Goal: Task Accomplishment & Management: Complete application form

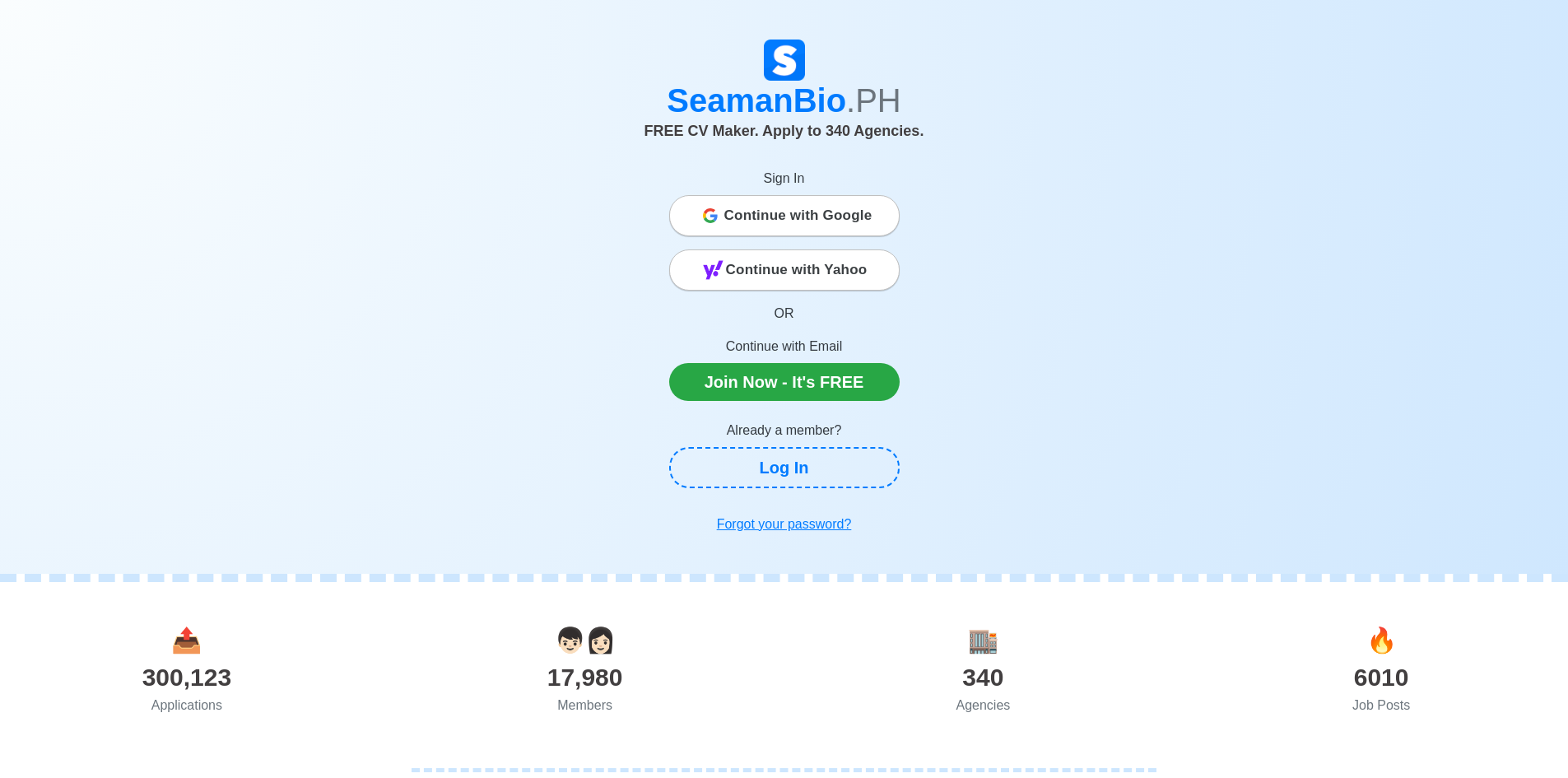
click at [883, 217] on div "Continue with Google" at bounding box center [784, 215] width 229 height 33
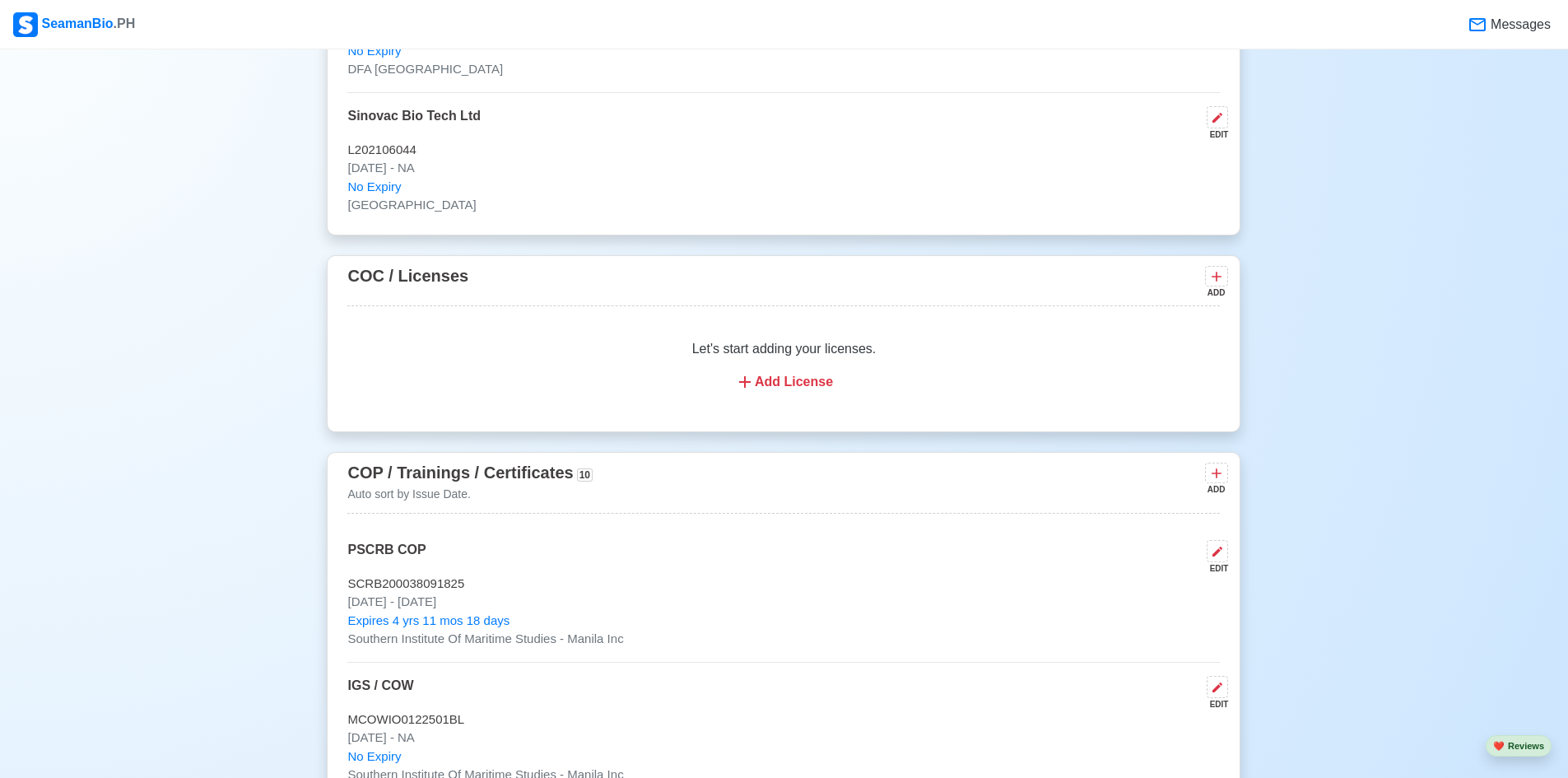
scroll to position [2057, 0]
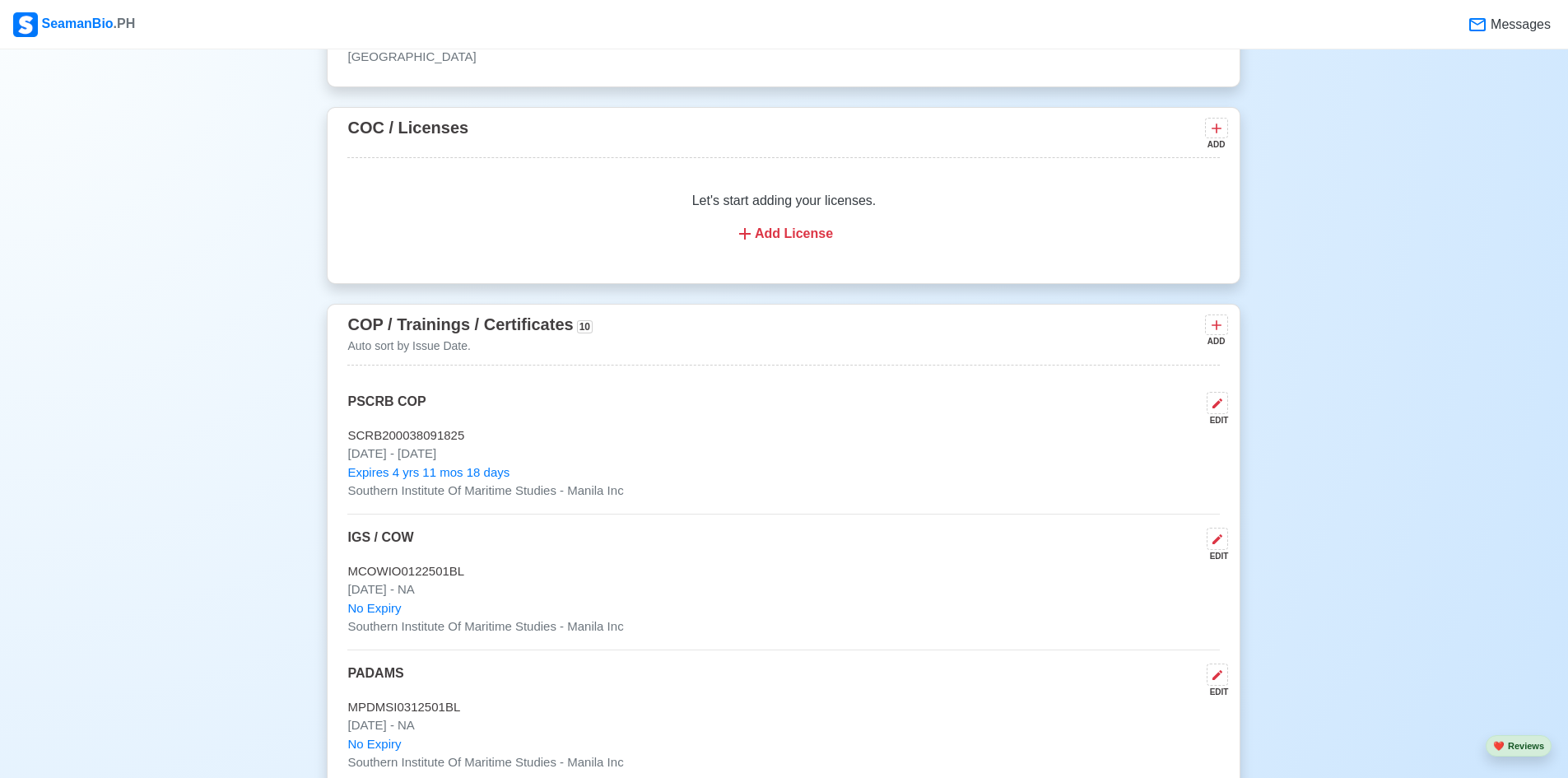
click at [1217, 342] on div "ADD" at bounding box center [1214, 341] width 19 height 13
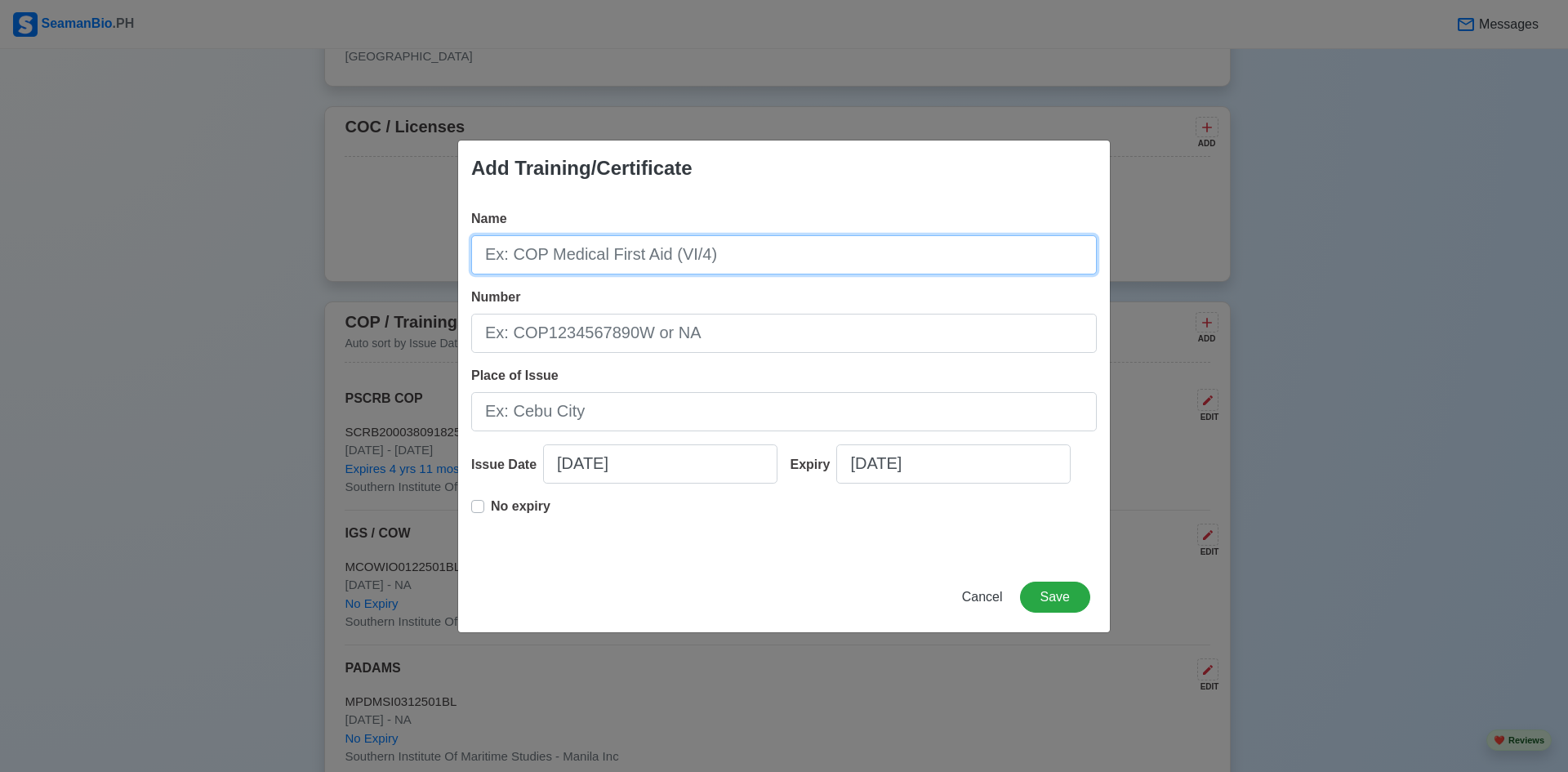
click at [521, 262] on input "Name" at bounding box center [784, 255] width 626 height 39
type input "BTOCT CERTIFICATE"
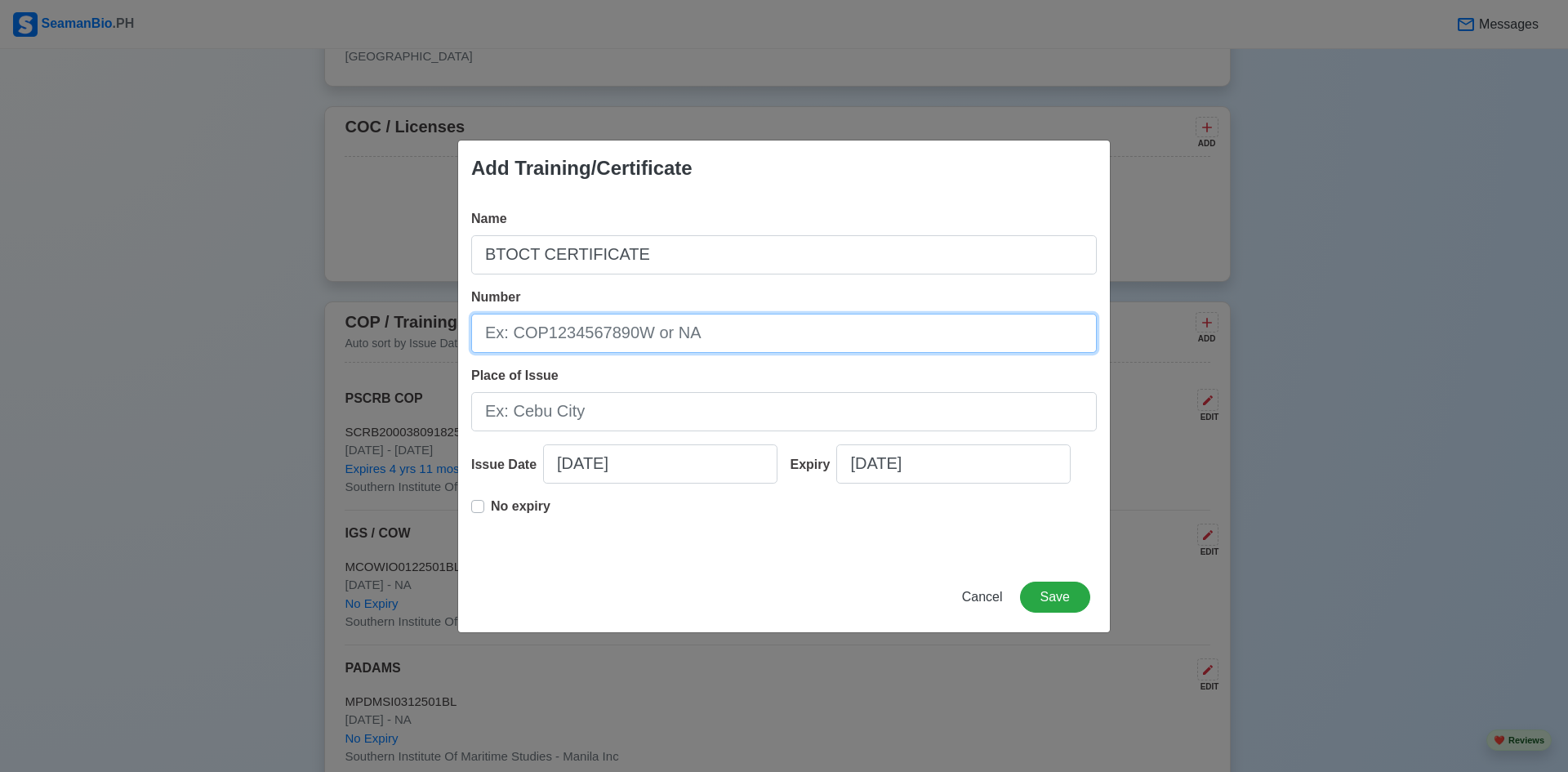
click at [671, 340] on input "Number" at bounding box center [784, 332] width 626 height 39
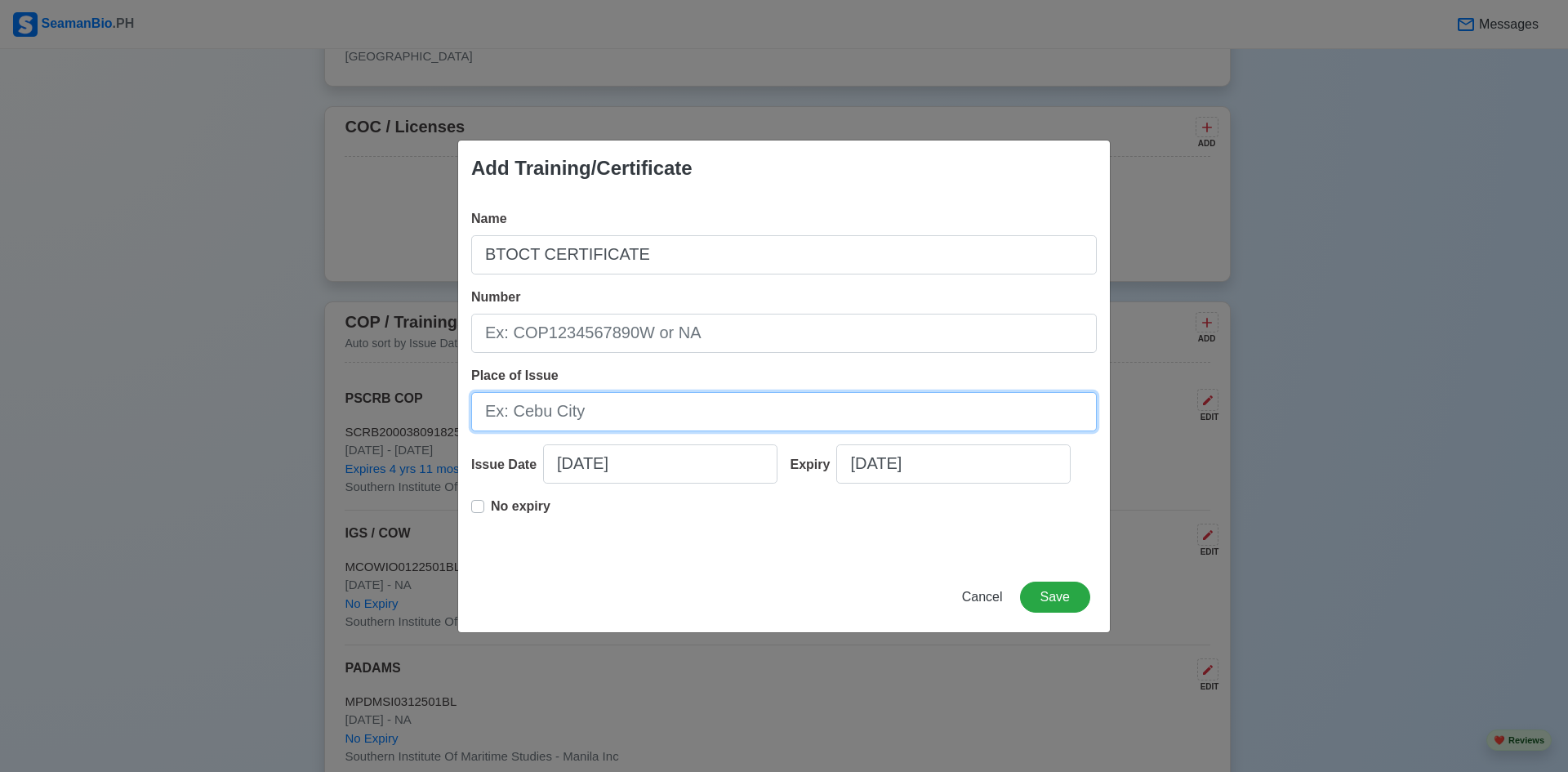
click at [676, 415] on input "Place of Issue" at bounding box center [784, 411] width 626 height 39
type input "competent maritime"
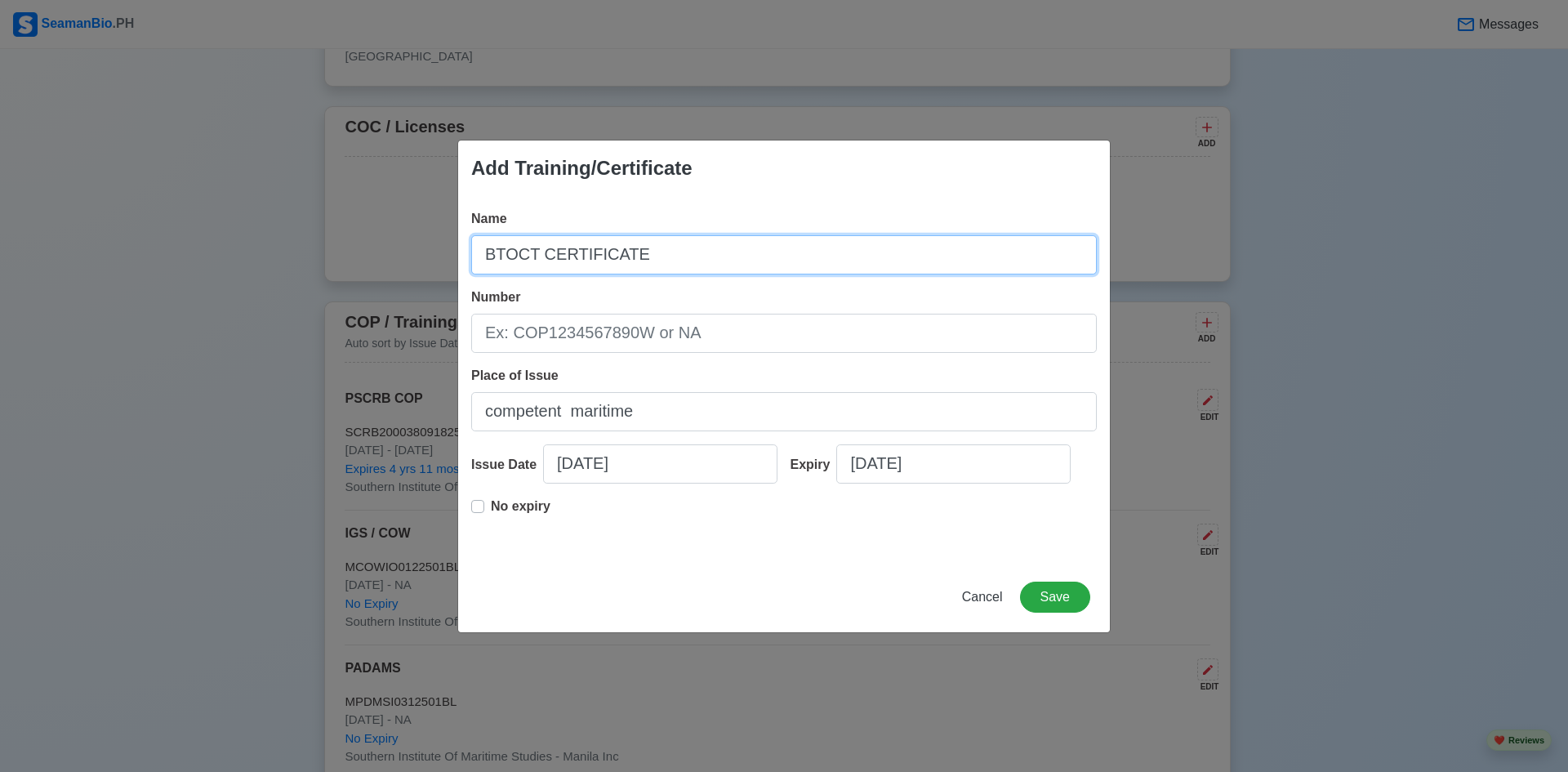
click at [532, 258] on input "BTOCT CERTIFICATE" at bounding box center [784, 255] width 626 height 39
type input "BTOCTCO CERTIFICATE"
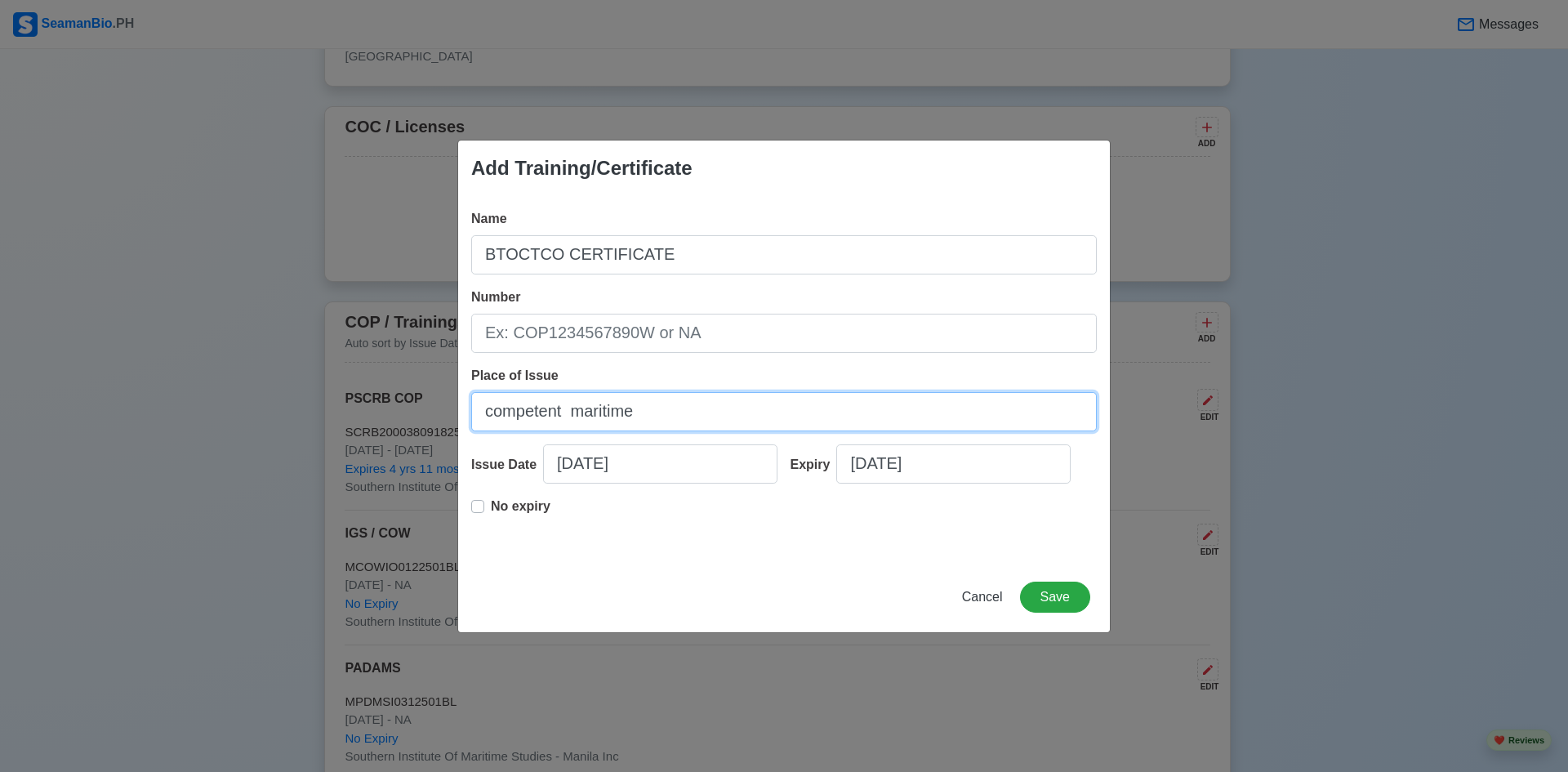
click at [678, 411] on input "competent maritime" at bounding box center [784, 411] width 626 height 39
type input "competent maritime professionals and sea staff training center inc."
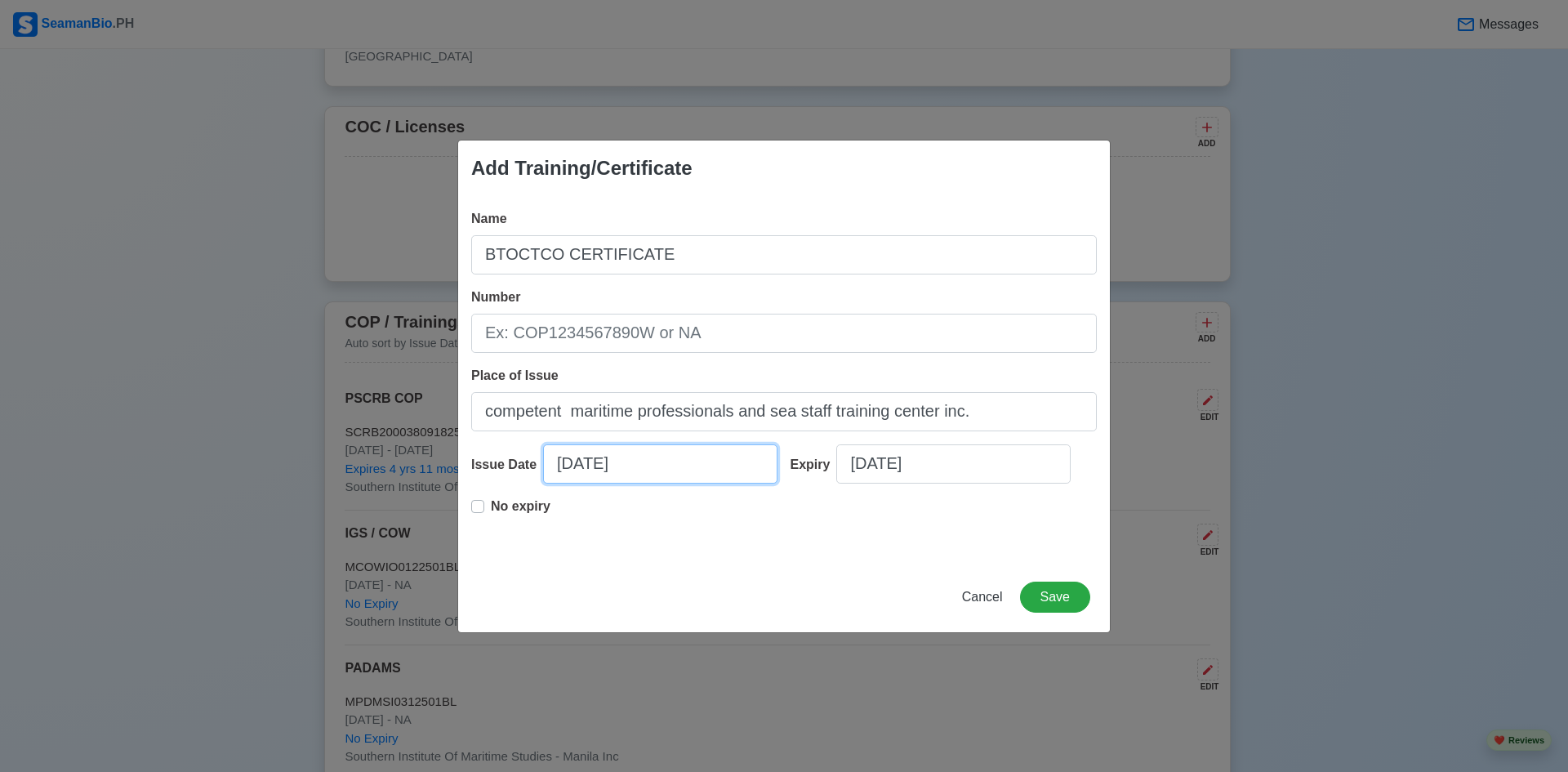
click at [621, 471] on input "08/17/2025" at bounding box center [660, 463] width 235 height 39
select select "****"
select select "******"
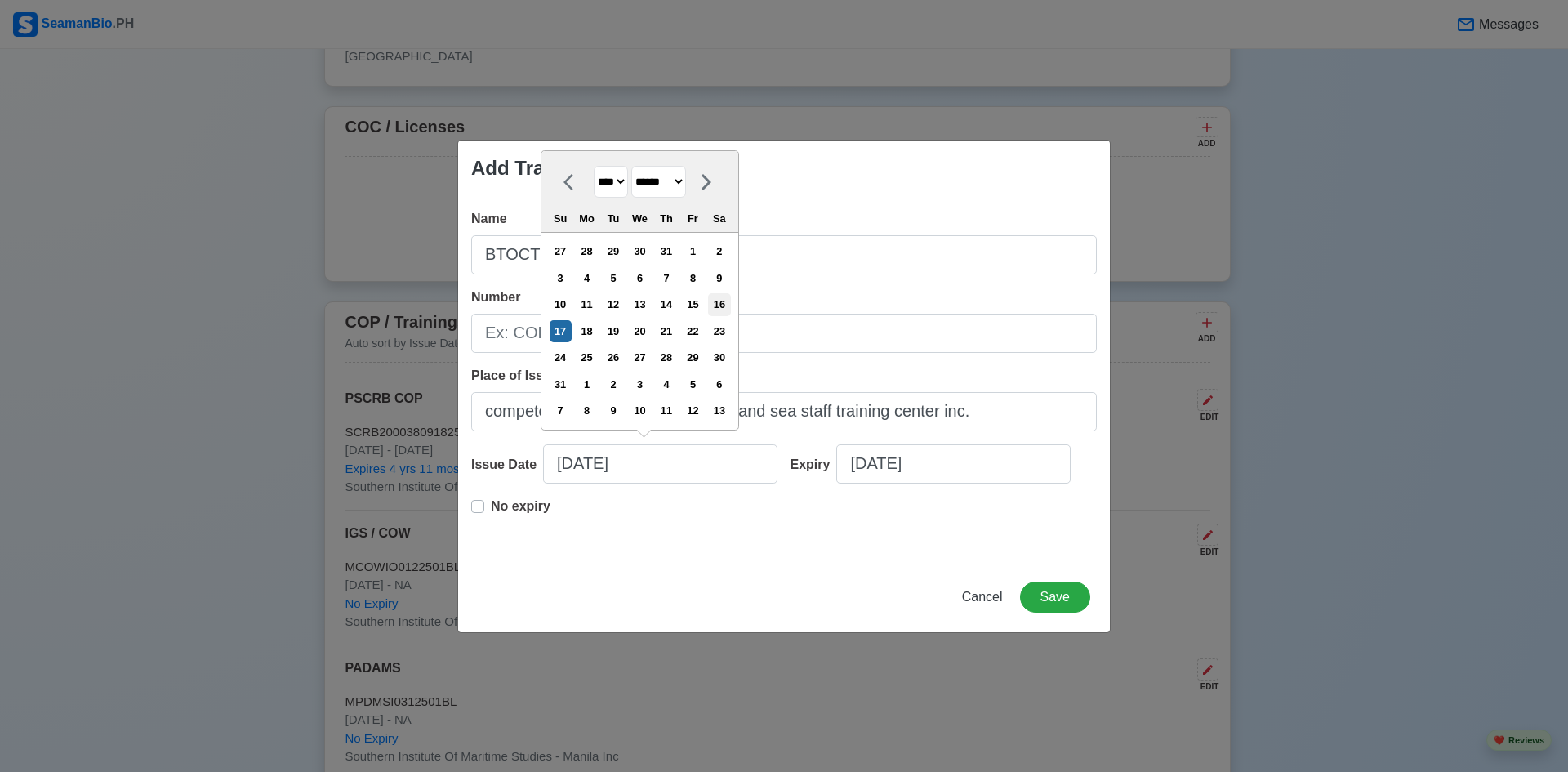
click at [730, 300] on div "16" at bounding box center [719, 304] width 22 height 22
type input "08/16/2025"
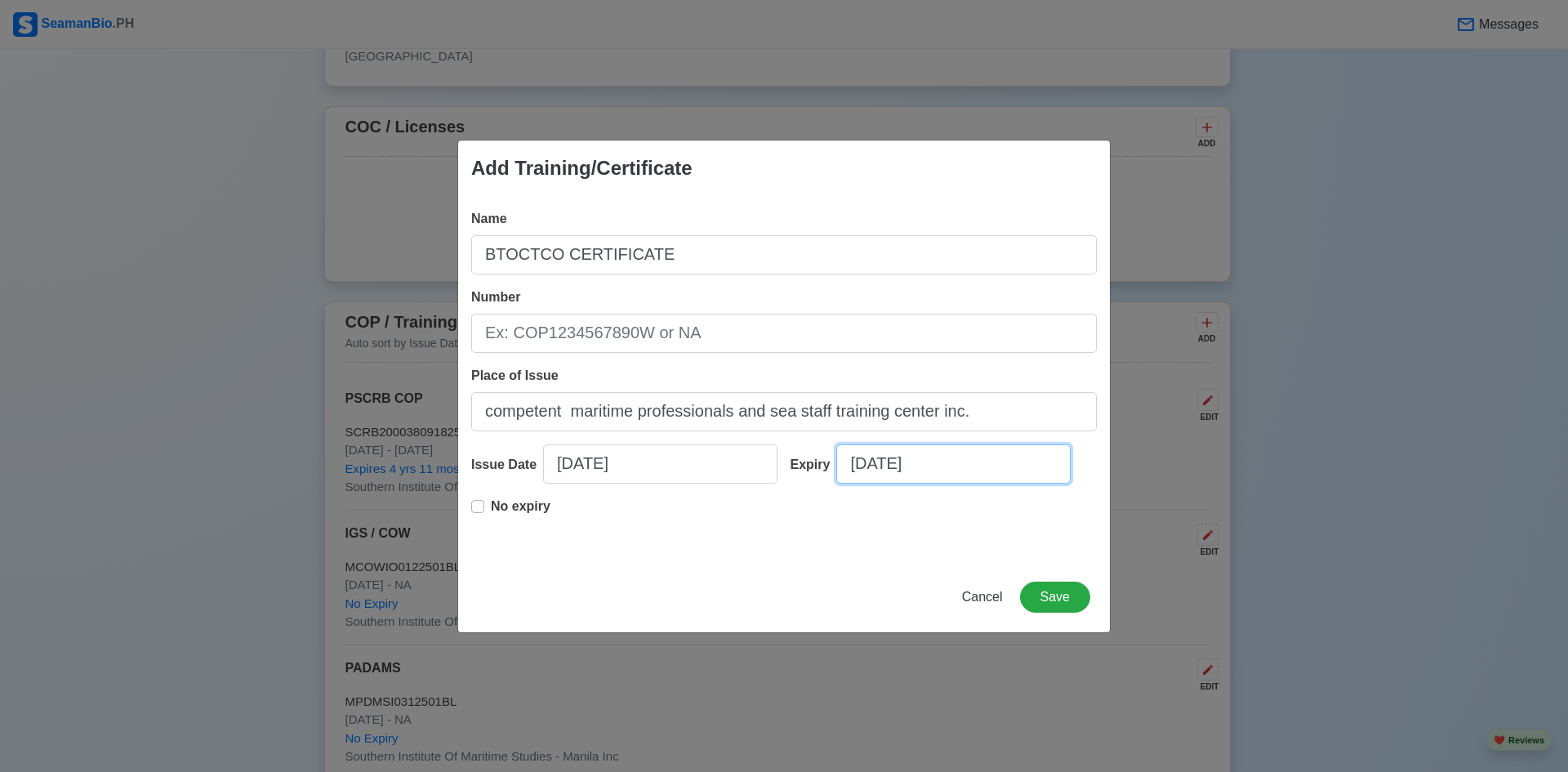
select select "****"
select select "******"
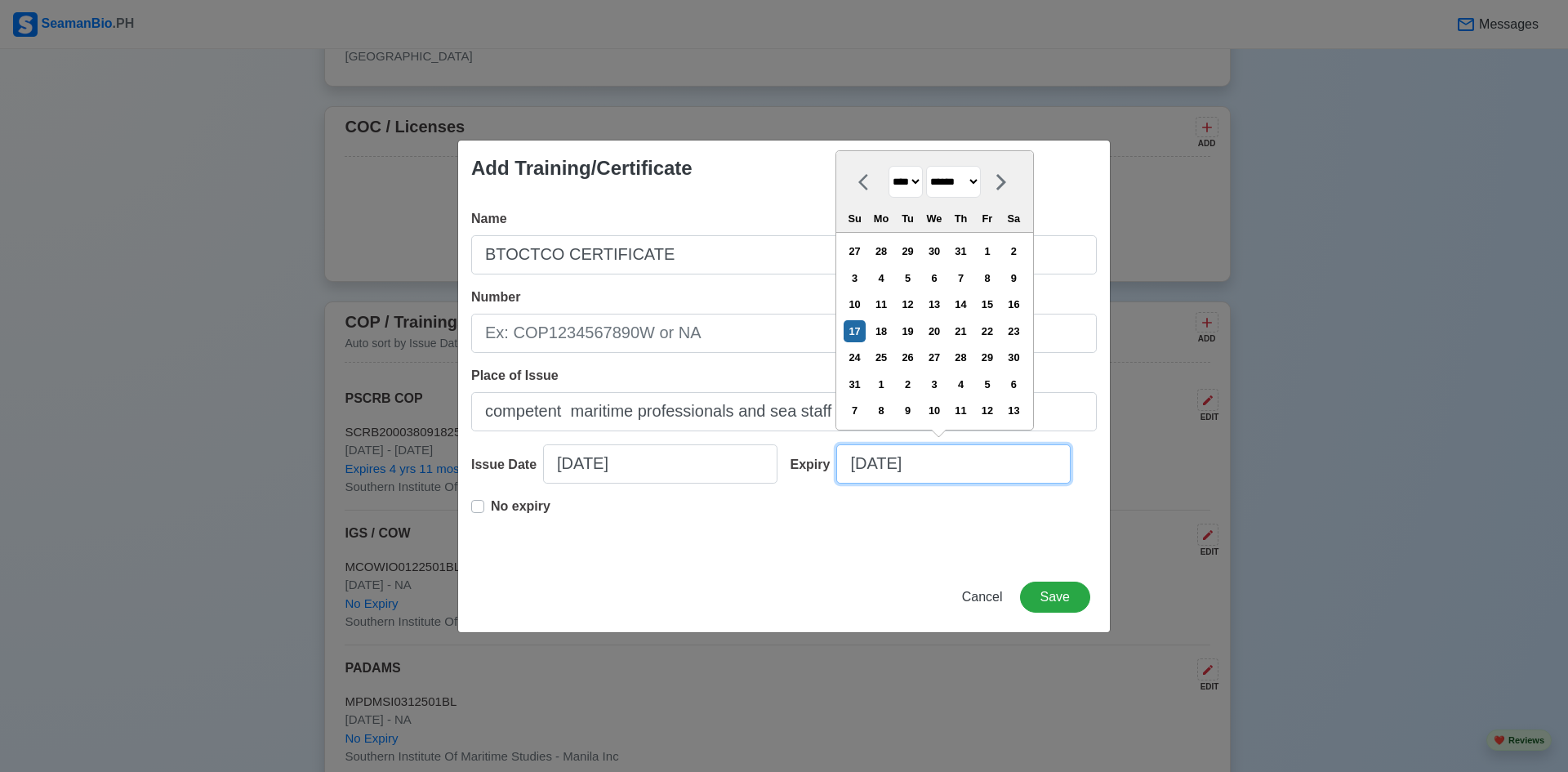
click at [898, 461] on input "08/17/2025" at bounding box center [954, 463] width 235 height 39
click at [498, 505] on p "No expiry" at bounding box center [520, 506] width 59 height 19
type input "08/16/2025"
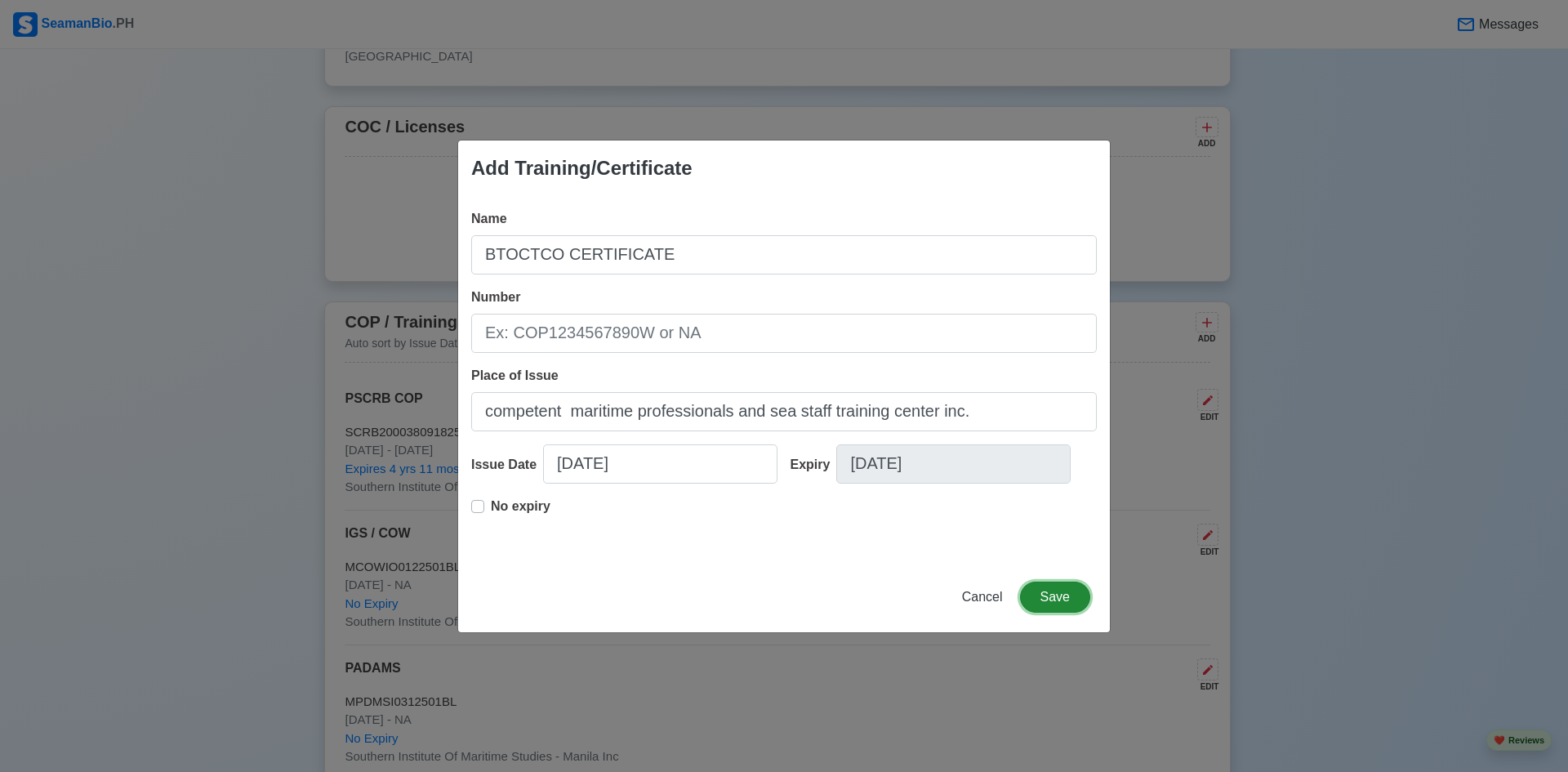
click at [1059, 604] on button "Save" at bounding box center [1055, 596] width 70 height 31
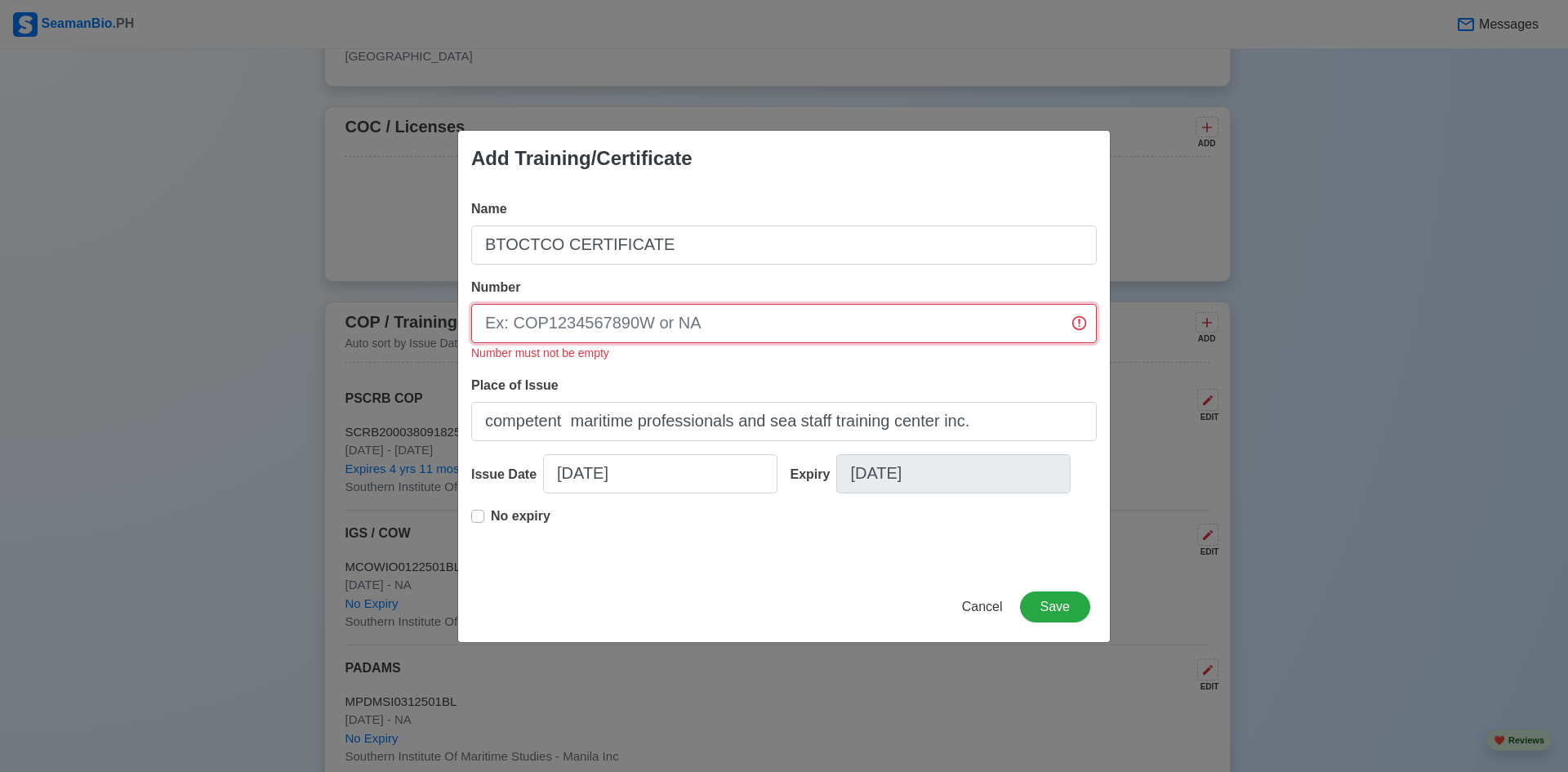
drag, startPoint x: 703, startPoint y: 337, endPoint x: 720, endPoint y: 321, distance: 23.3
click at [703, 335] on input "Number" at bounding box center [784, 323] width 626 height 39
type input "25501014"
click at [1047, 612] on button "Save" at bounding box center [1055, 606] width 70 height 31
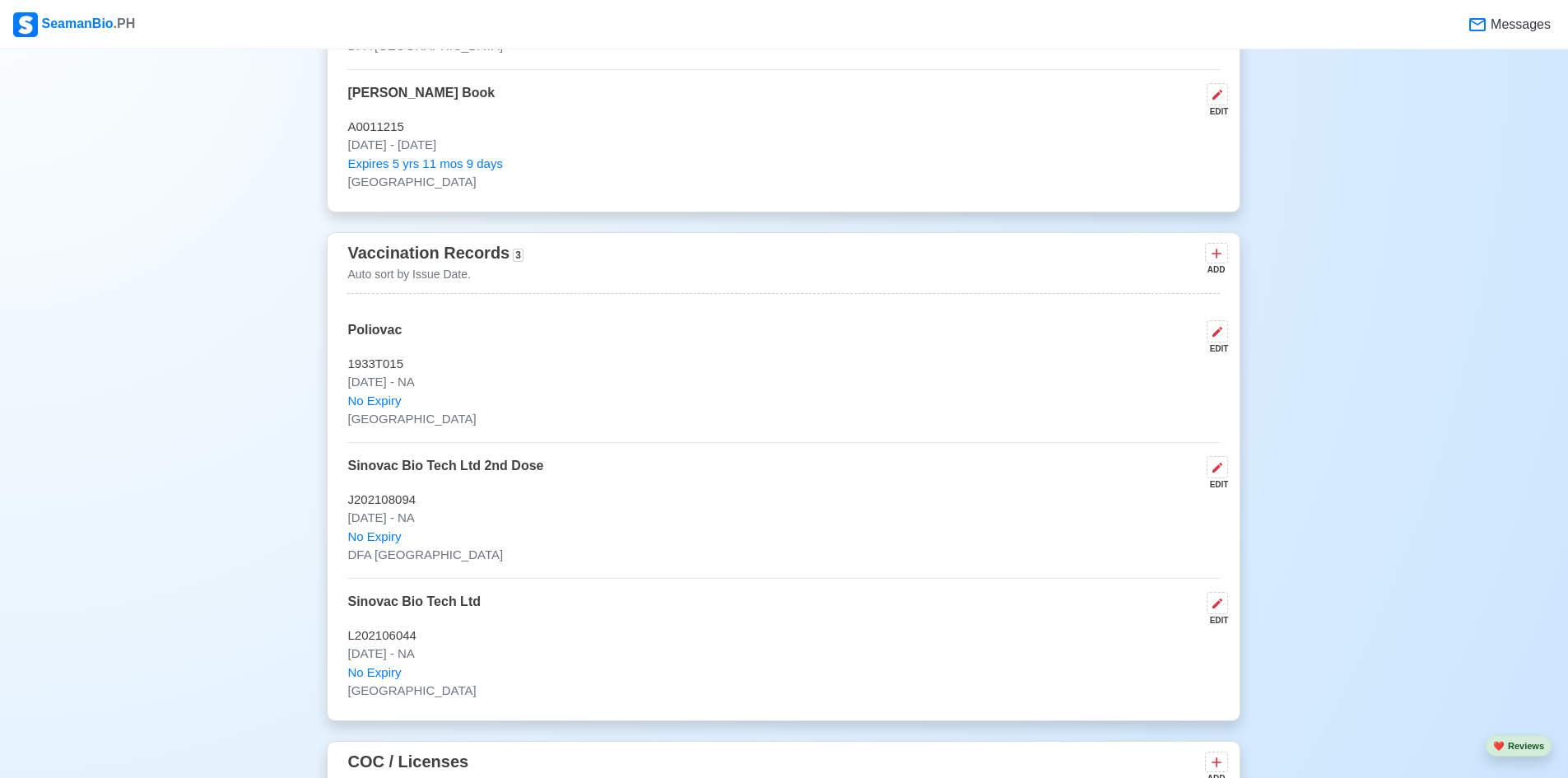
scroll to position [1481, 0]
